Goal: Download file/media

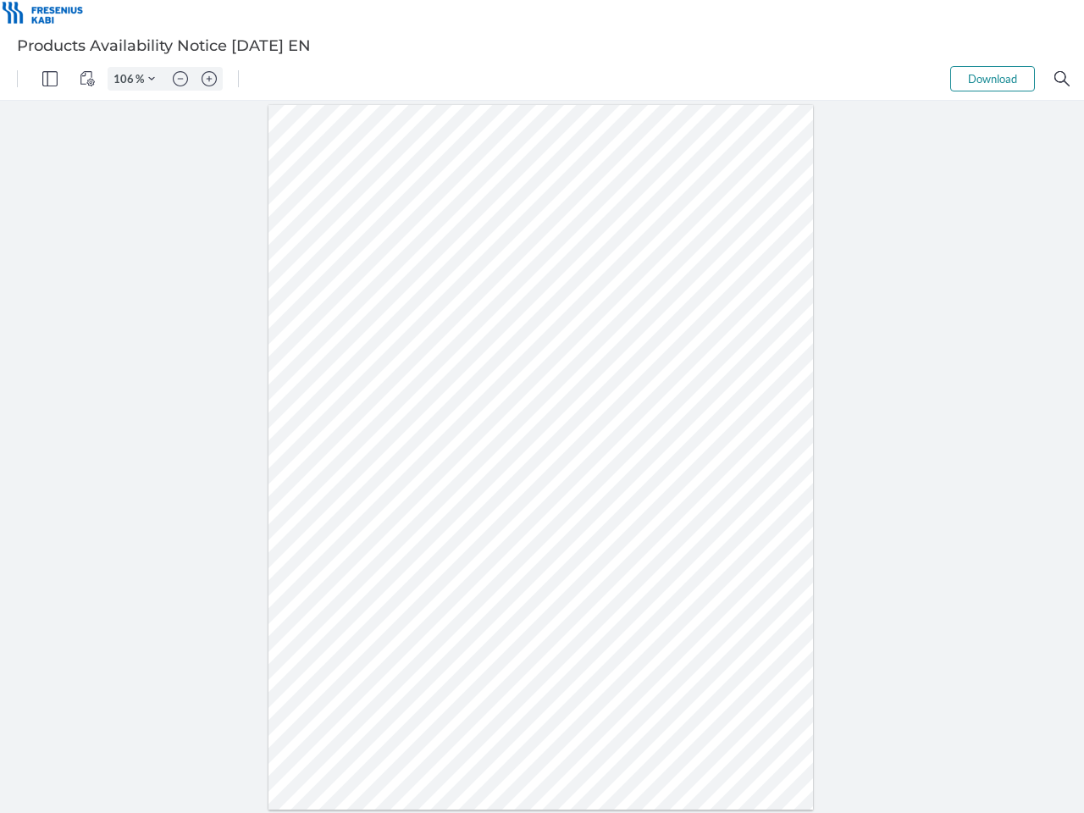
click at [50, 79] on img "Panel" at bounding box center [49, 78] width 15 height 15
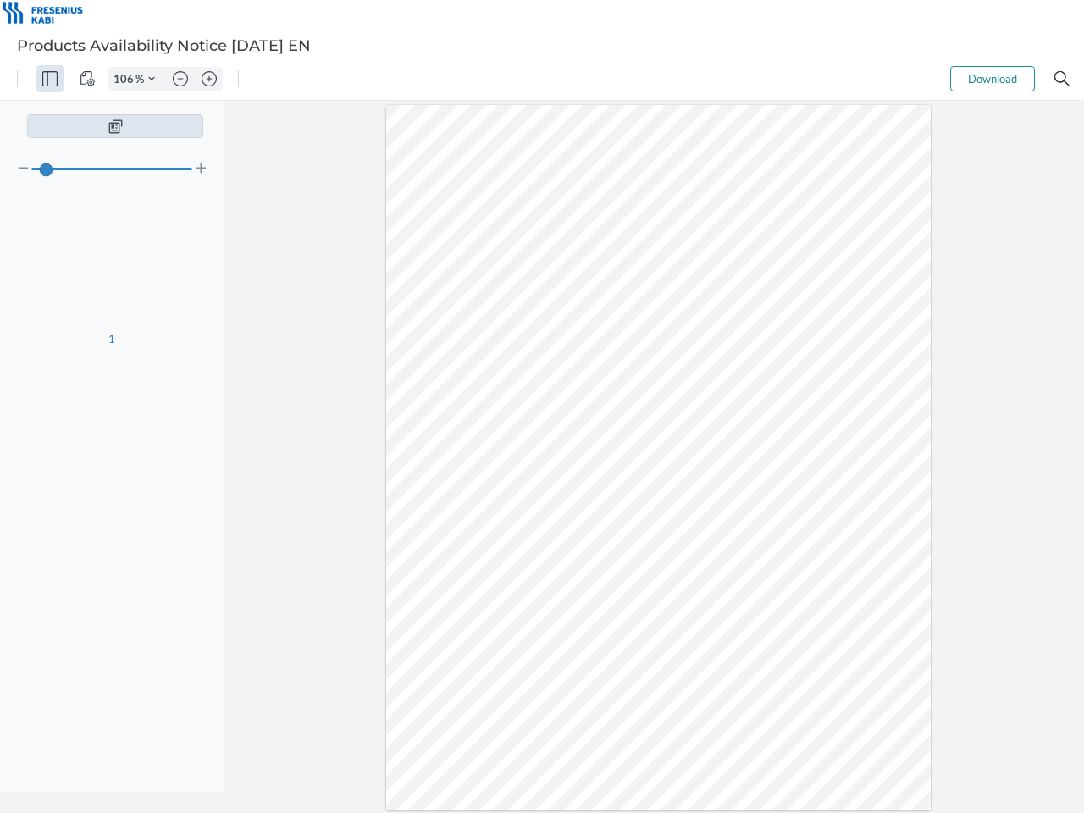
click at [87, 79] on img "View Controls" at bounding box center [87, 78] width 15 height 15
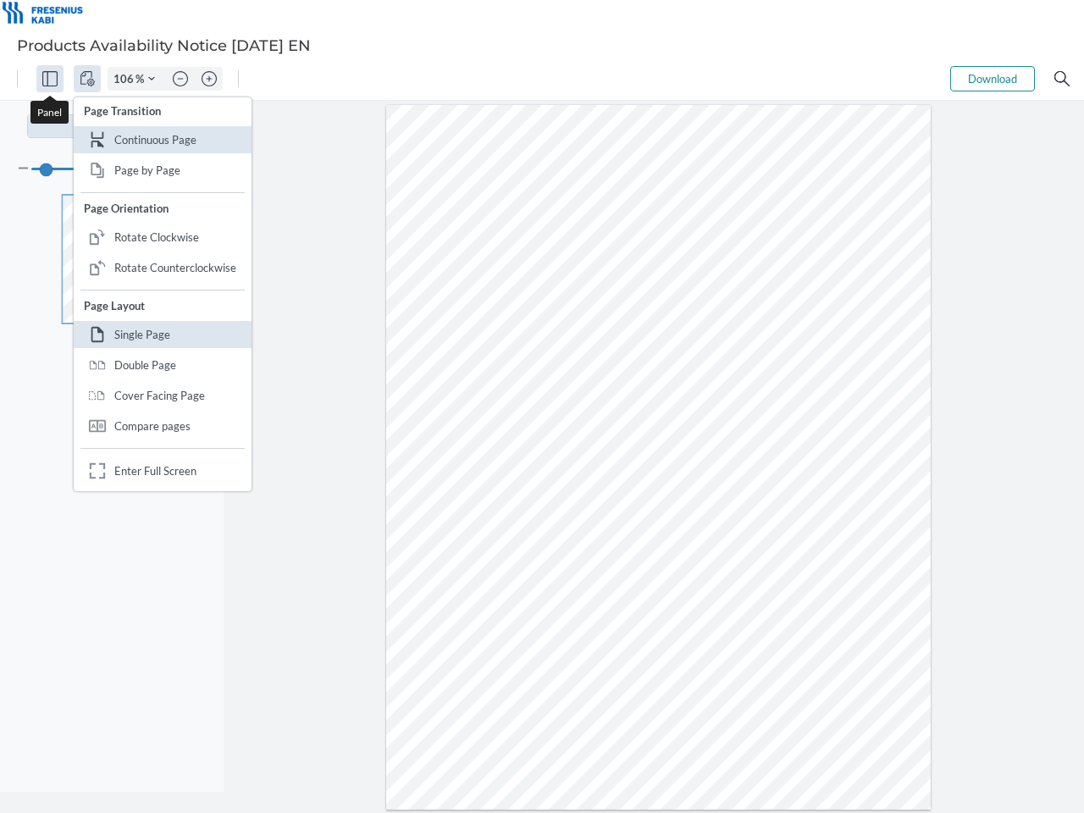
click at [126, 79] on input "106" at bounding box center [121, 78] width 27 height 15
click at [152, 79] on img "Zoom Controls" at bounding box center [151, 78] width 7 height 7
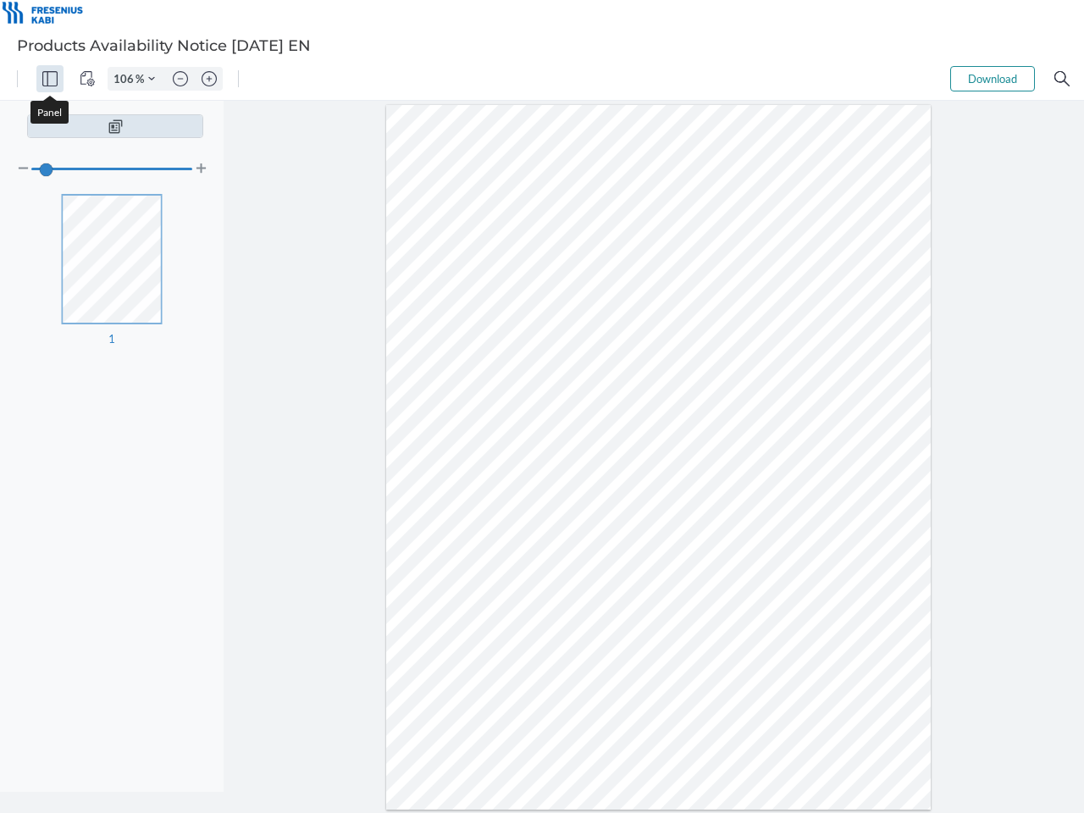
click at [180, 79] on img "Zoom out" at bounding box center [180, 78] width 15 height 15
click at [209, 79] on img "Zoom in" at bounding box center [209, 78] width 15 height 15
type input "106"
click at [993, 79] on button "Download" at bounding box center [992, 78] width 85 height 25
click at [1062, 79] on img "Search" at bounding box center [1061, 78] width 15 height 15
